Goal: Task Accomplishment & Management: Complete application form

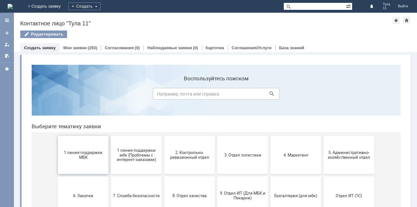
click at [84, 154] on span "1 линия поддержки МБК" at bounding box center [83, 155] width 47 height 10
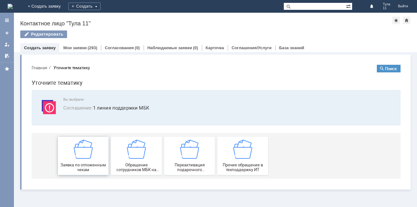
click at [89, 151] on img at bounding box center [83, 148] width 19 height 19
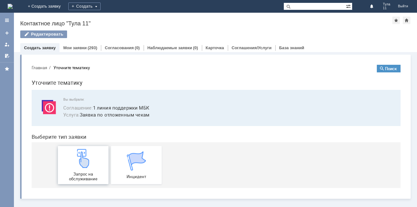
click at [89, 166] on img at bounding box center [83, 158] width 19 height 19
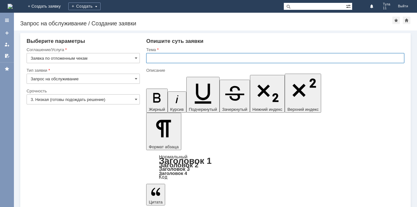
click at [168, 59] on input "text" at bounding box center [275, 58] width 258 height 10
type input "МБК Тула11. Отложенные чеки."
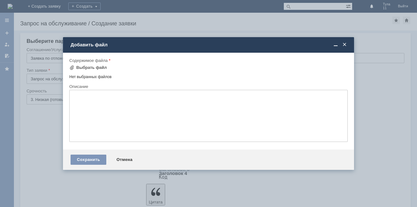
click at [344, 45] on span at bounding box center [345, 45] width 6 height 6
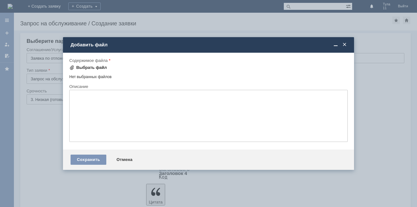
click at [89, 68] on div "Выбрать файл" at bounding box center [91, 67] width 31 height 5
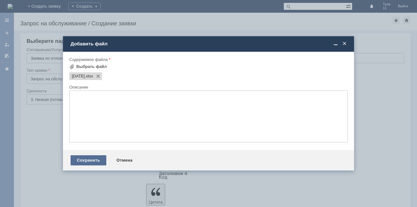
click at [88, 162] on div "Сохранить" at bounding box center [89, 160] width 36 height 10
